Goal: Communication & Community: Answer question/provide support

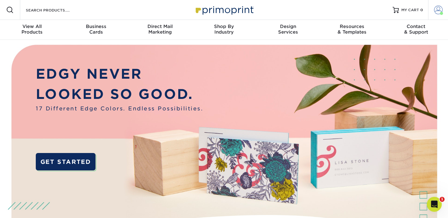
click at [436, 9] on span at bounding box center [438, 10] width 9 height 9
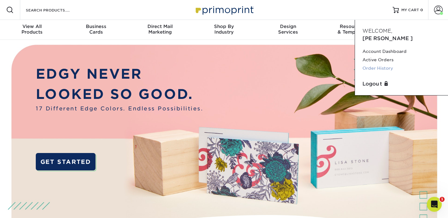
click at [369, 64] on link "Order History" at bounding box center [401, 68] width 78 height 8
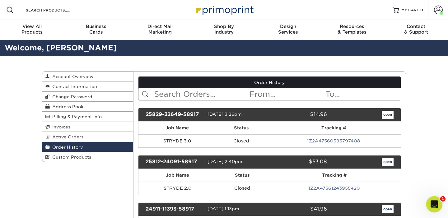
click at [435, 204] on icon "Open Intercom Messenger" at bounding box center [433, 203] width 10 height 10
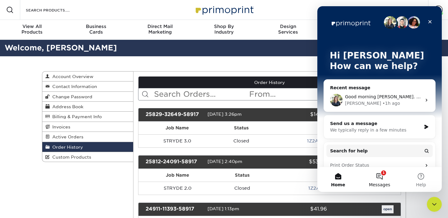
click at [383, 181] on button "1 Messages" at bounding box center [379, 179] width 41 height 25
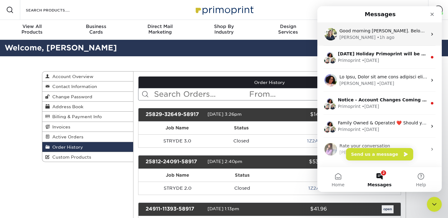
click at [377, 39] on div "• 1h ago" at bounding box center [386, 37] width 18 height 7
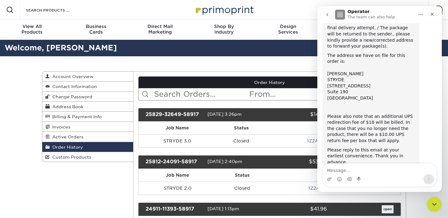
scroll to position [295, 0]
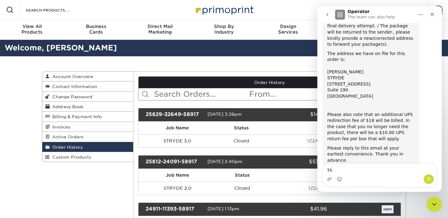
type textarea "T"
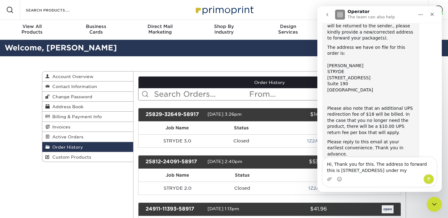
scroll to position [307, 0]
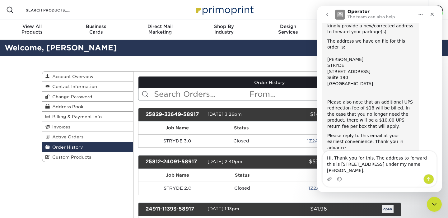
click at [347, 169] on textarea "Hi, Thank you for this. The address to forward this is 6818 Waxachie Way, San A…" at bounding box center [380, 162] width 114 height 23
click at [390, 174] on textarea "Hi, Thank you for this. The address to forward this is 6818 Waxachie Way, San A…" at bounding box center [380, 162] width 114 height 23
click at [332, 157] on textarea "Hi, Thank you for this. The address to forward this is 6818 Waxachie Way, San A…" at bounding box center [380, 162] width 114 height 23
click at [422, 170] on textarea "Hi Irene, Thank you for this. The address to forward this is 6818 Waxachie Way,…" at bounding box center [380, 162] width 114 height 23
click at [383, 158] on textarea "Hi Irene, Thank you for this. The address to forward this is 6818 Waxachie Way,…" at bounding box center [380, 162] width 114 height 23
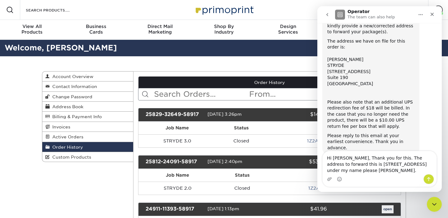
click at [359, 168] on textarea "Hi Irene, Thank you for this. The address to forward this is 6818 Waxachie Way,…" at bounding box center [380, 162] width 114 height 23
click at [339, 163] on textarea "Hi Irene, Thank you for this. The address to forward this is 6818 Waxachie Way,…" at bounding box center [380, 162] width 114 height 23
type textarea "Hi Irene, Thank you for this. The address to forward this is: 6818 Waxachie Way…"
click at [363, 169] on textarea "Hi Irene, Thank you for this. The address to forward this is: 6818 Waxachie Way…" at bounding box center [380, 162] width 114 height 23
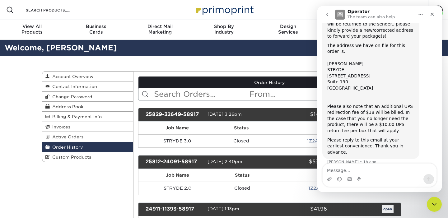
scroll to position [331, 0]
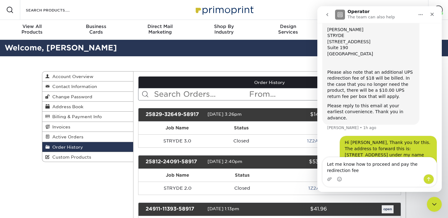
type textarea "Let me know how to proceed and pay the redirection fee"
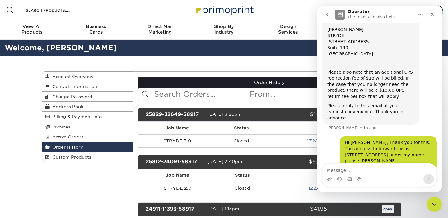
scroll to position [351, 0]
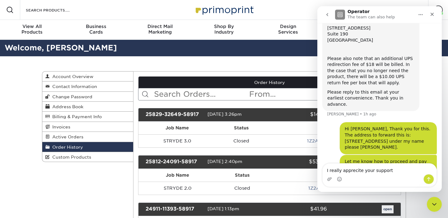
type textarea "I really apprecite your support"
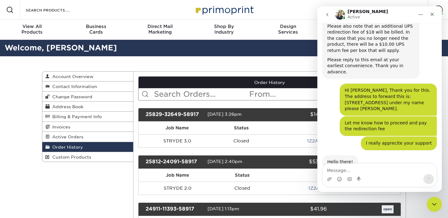
scroll to position [407, 0]
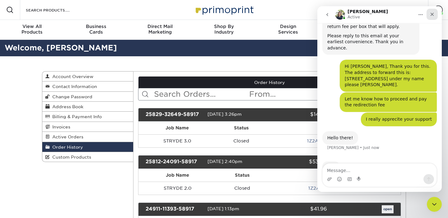
click at [434, 12] on icon "Close" at bounding box center [432, 14] width 5 height 5
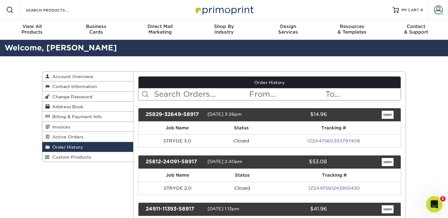
click at [433, 205] on icon "Open Intercom Messenger" at bounding box center [433, 203] width 10 height 10
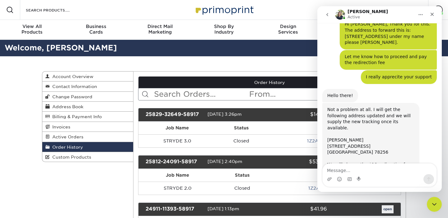
scroll to position [450, 0]
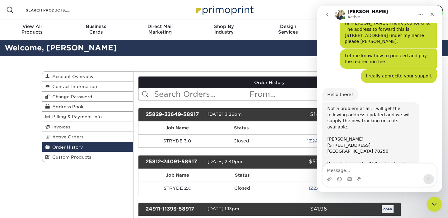
click at [337, 170] on textarea "Message…" at bounding box center [380, 169] width 114 height 11
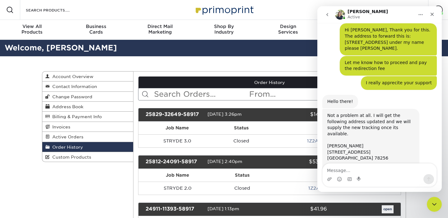
scroll to position [470, 0]
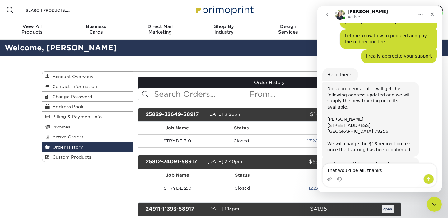
type textarea "That would be all, thanks!"
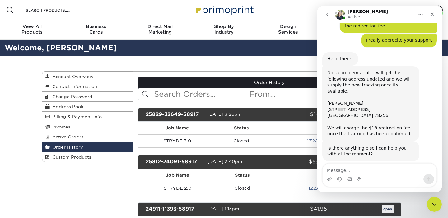
scroll to position [507, 0]
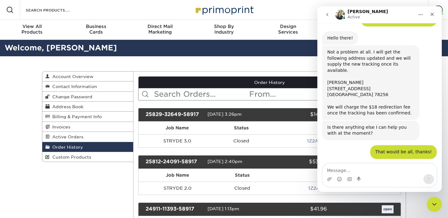
click at [327, 16] on icon "go back" at bounding box center [327, 14] width 5 height 5
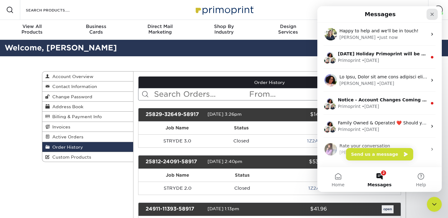
click at [433, 14] on icon "Close" at bounding box center [432, 14] width 5 height 5
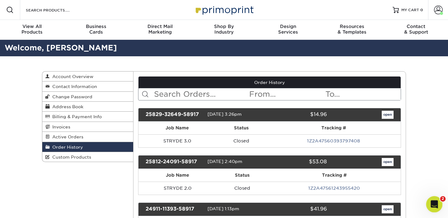
click at [433, 202] on icon "Open Intercom Messenger" at bounding box center [433, 203] width 4 height 5
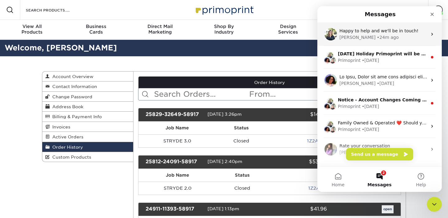
click at [377, 37] on div "• 24m ago" at bounding box center [388, 37] width 22 height 7
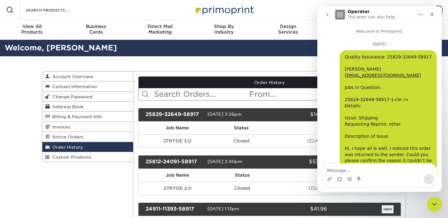
scroll to position [507, 0]
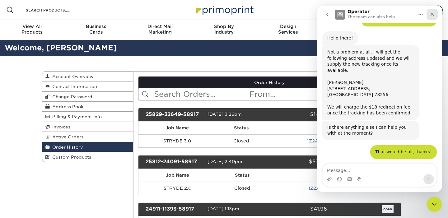
click at [431, 12] on icon "Close" at bounding box center [432, 14] width 5 height 5
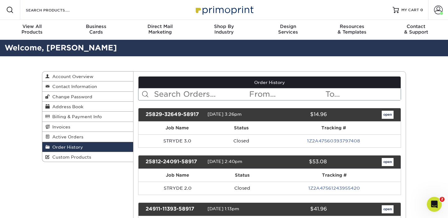
scroll to position [0, 0]
